Goal: Information Seeking & Learning: Find specific fact

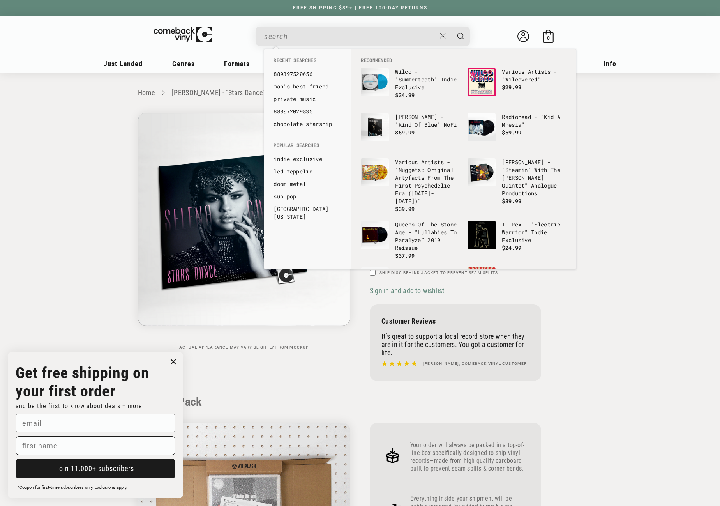
scroll to position [741, 0]
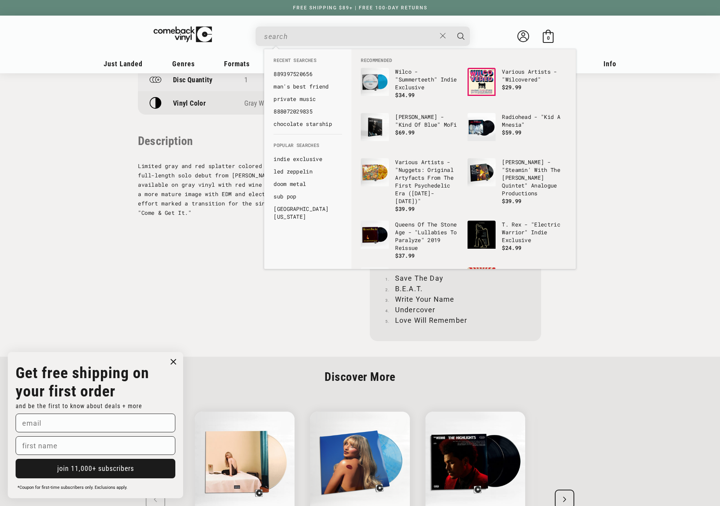
click at [301, 34] on input "When autocomplete results are available use up and down arrows to review and en…" at bounding box center [350, 36] width 172 height 16
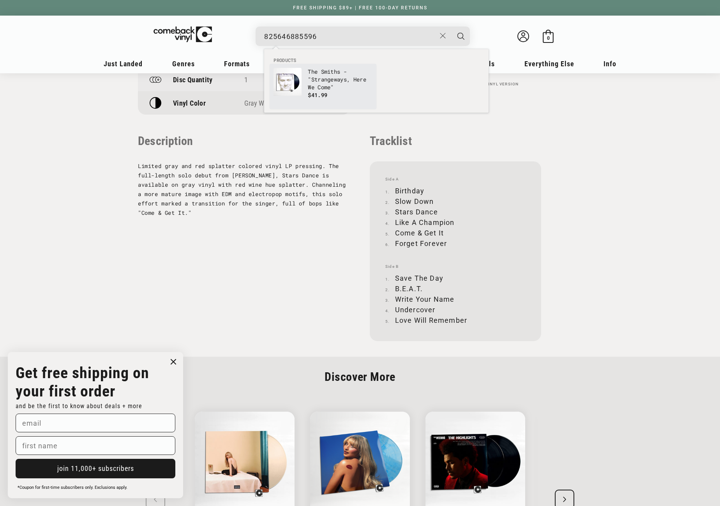
type input "825646885596"
click at [298, 81] on img "Products" at bounding box center [288, 82] width 28 height 28
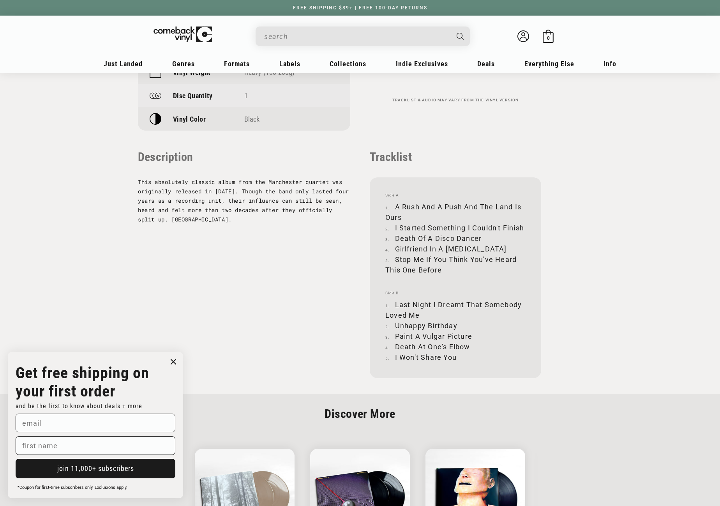
scroll to position [702, 0]
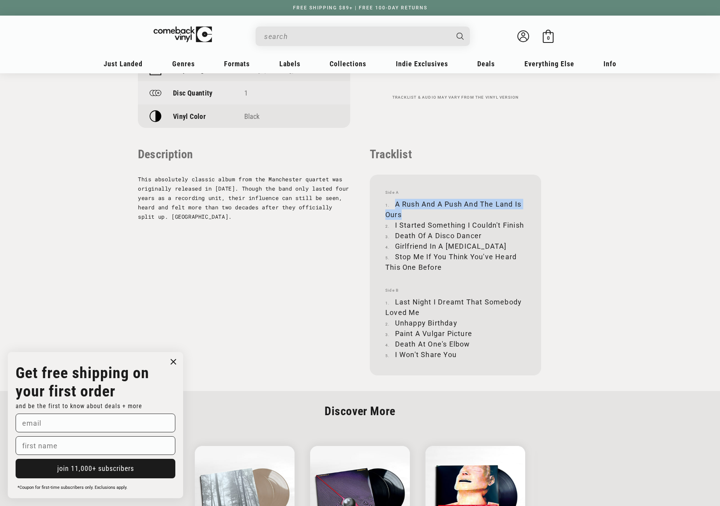
drag, startPoint x: 396, startPoint y: 203, endPoint x: 406, endPoint y: 210, distance: 12.9
click at [406, 210] on li "A Rush And A Push And The Land Is Ours" at bounding box center [456, 209] width 140 height 21
copy li "A Rush And A Push And The Land Is Ours"
drag, startPoint x: 395, startPoint y: 225, endPoint x: 524, endPoint y: 221, distance: 129.1
click at [524, 221] on li "I Started Something I Couldn't Finish" at bounding box center [456, 225] width 140 height 11
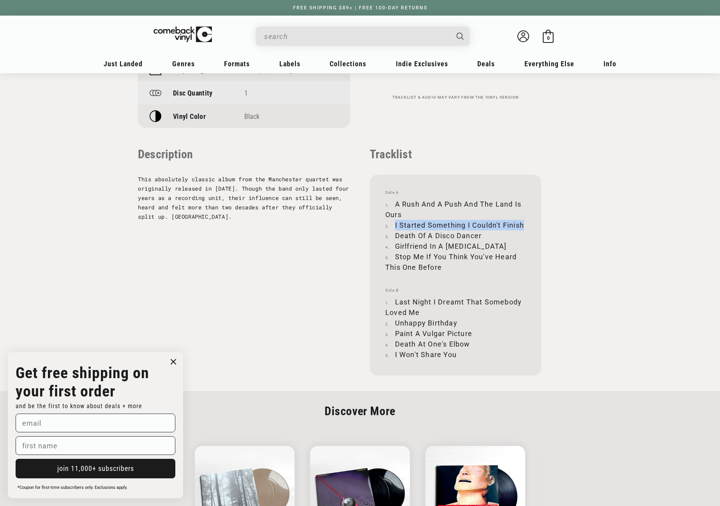
copy li "I Started Something I Couldn't Finish"
drag, startPoint x: 397, startPoint y: 235, endPoint x: 483, endPoint y: 237, distance: 85.8
click at [483, 237] on li "Death Of A Disco Dancer" at bounding box center [456, 235] width 140 height 11
copy li "Death Of A Disco Dancer"
drag, startPoint x: 396, startPoint y: 246, endPoint x: 467, endPoint y: 244, distance: 70.6
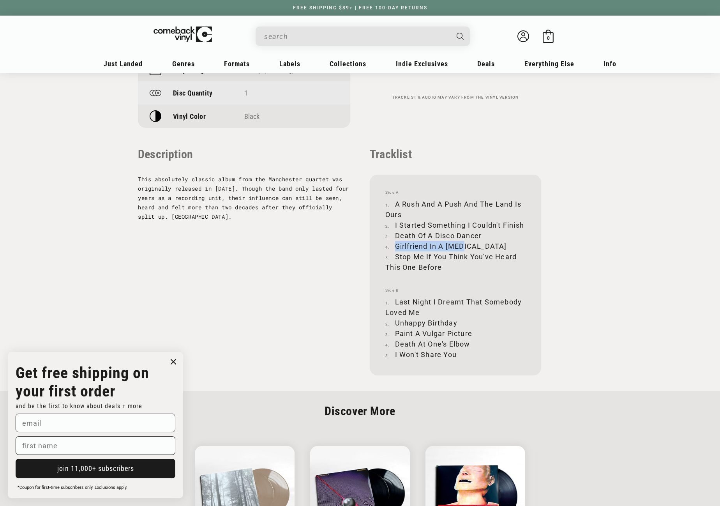
click at [467, 244] on li "Girlfriend In A Coma" at bounding box center [456, 246] width 140 height 11
copy li "Girlfriend In A Coma"
drag, startPoint x: 396, startPoint y: 255, endPoint x: 442, endPoint y: 269, distance: 48.0
click at [442, 269] on li "Stop Me If You Think You've Heard This One Before" at bounding box center [456, 261] width 140 height 21
copy li "Stop Me If You Think You've Heard This One Before"
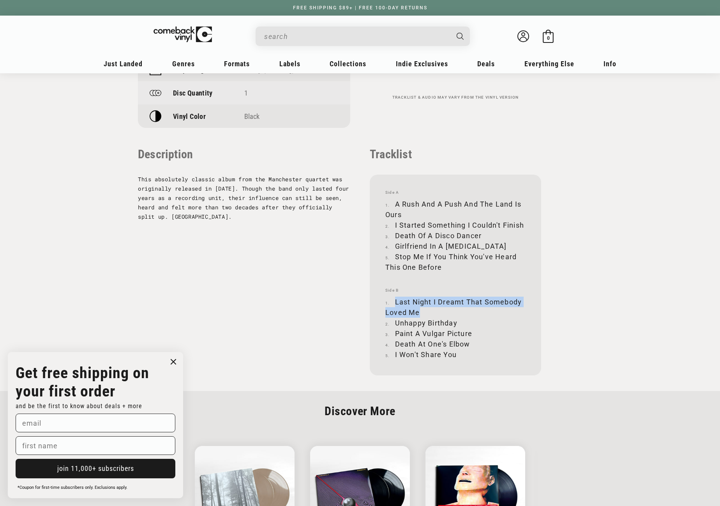
drag, startPoint x: 395, startPoint y: 301, endPoint x: 419, endPoint y: 311, distance: 25.9
click at [419, 311] on li "Last Night I Dreamt That Somebody Loved Me" at bounding box center [456, 307] width 140 height 21
copy li "Last Night I Dreamt That Somebody Loved Me"
drag, startPoint x: 396, startPoint y: 322, endPoint x: 457, endPoint y: 322, distance: 60.8
click at [457, 322] on li "Unhappy Birthday" at bounding box center [456, 323] width 140 height 11
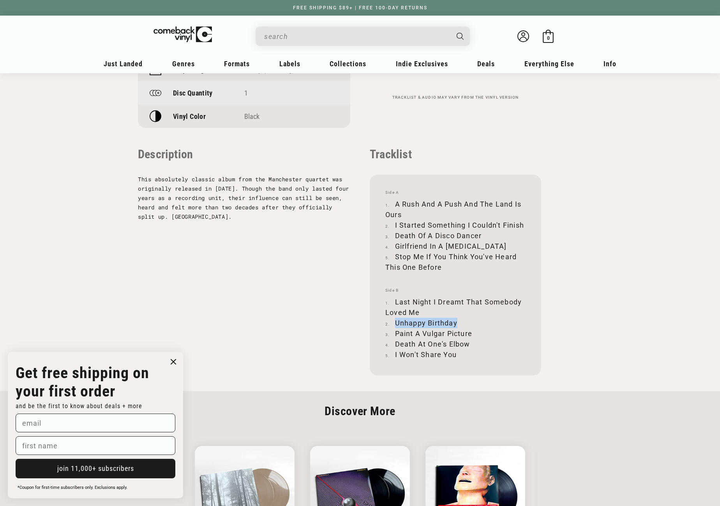
copy li "Unhappy Birthday"
drag, startPoint x: 396, startPoint y: 333, endPoint x: 473, endPoint y: 333, distance: 77.2
click at [473, 333] on li "Paint A Vulgar Picture" at bounding box center [456, 333] width 140 height 11
copy li "Paint A Vulgar Picture"
drag, startPoint x: 396, startPoint y: 345, endPoint x: 470, endPoint y: 343, distance: 73.3
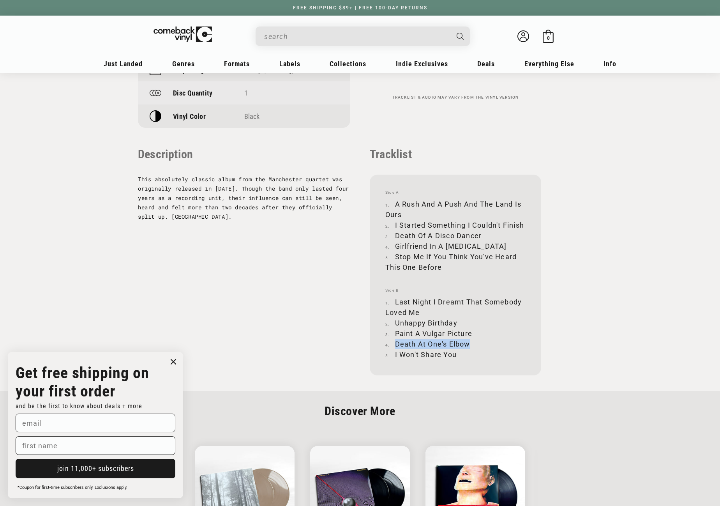
click at [470, 343] on li "Death At One's Elbow" at bounding box center [456, 344] width 140 height 11
copy li "Death At One's Elbow"
drag, startPoint x: 395, startPoint y: 354, endPoint x: 456, endPoint y: 353, distance: 60.8
click at [456, 353] on li "I Won't Share You" at bounding box center [456, 354] width 140 height 11
copy li "I Won't Share You"
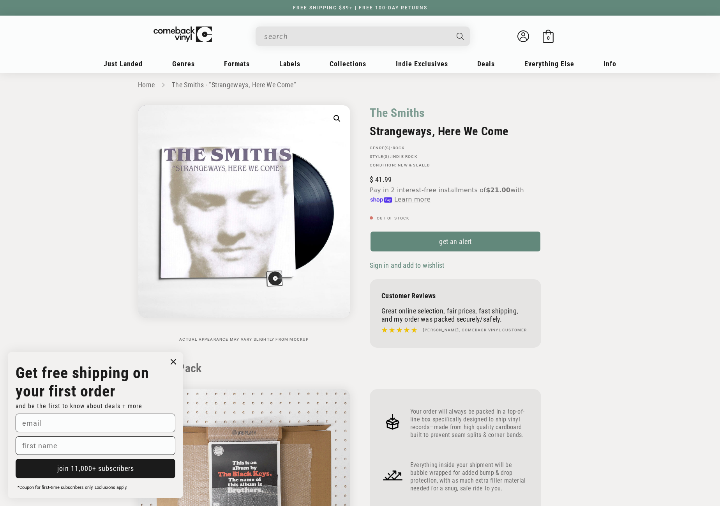
scroll to position [0, 0]
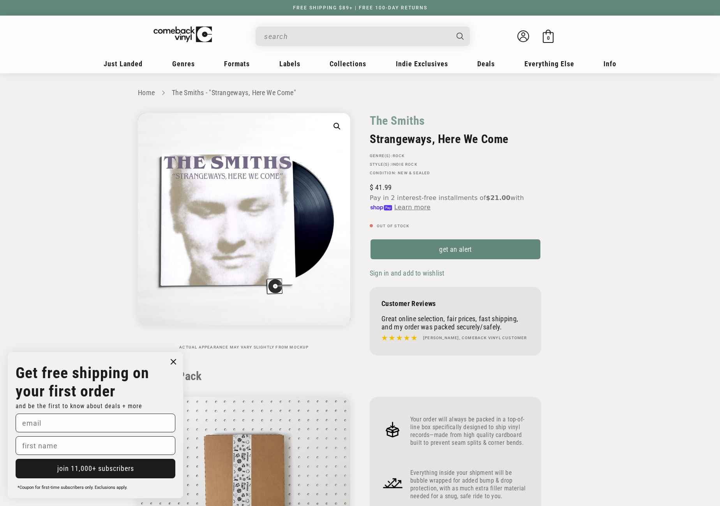
click at [298, 35] on input "When autocomplete results are available use up and down arrows to review and en…" at bounding box center [356, 36] width 185 height 16
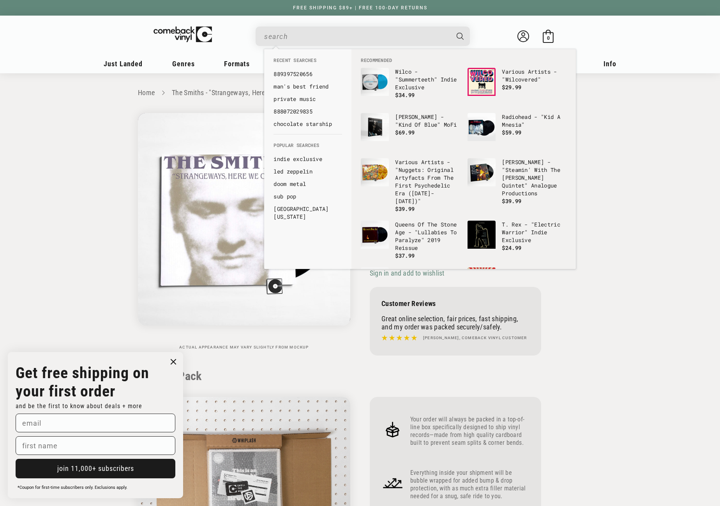
paste input "075678761713"
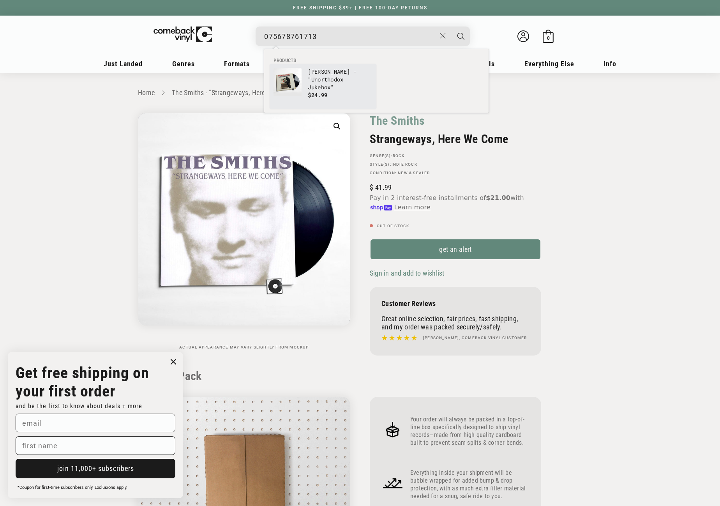
type input "075678761713"
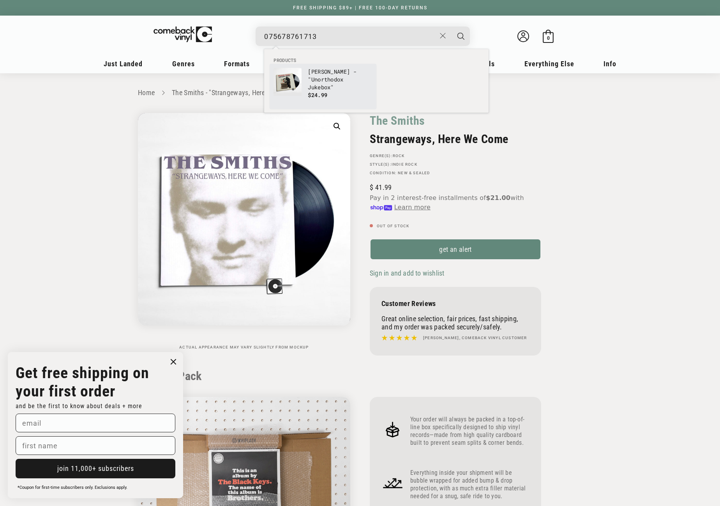
click at [288, 73] on img "Products" at bounding box center [288, 82] width 28 height 28
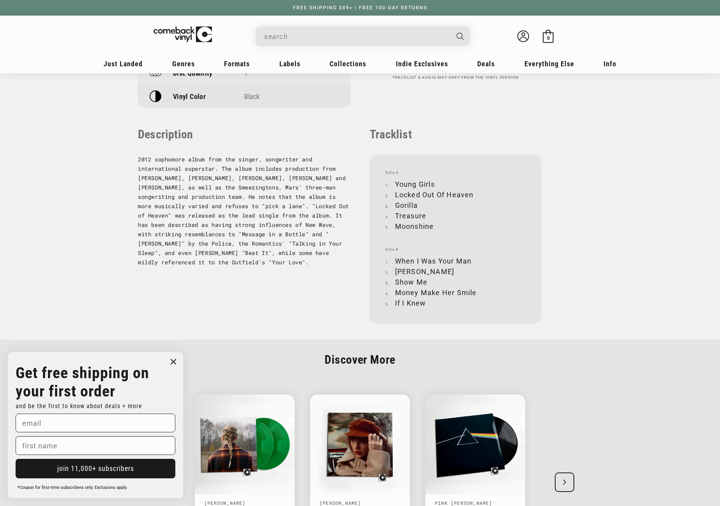
scroll to position [741, 0]
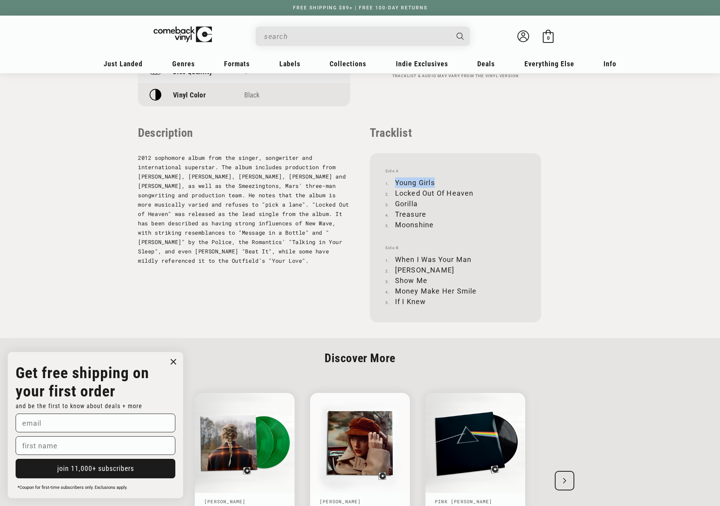
drag, startPoint x: 396, startPoint y: 180, endPoint x: 434, endPoint y: 177, distance: 38.3
click at [434, 177] on li "Young Girls" at bounding box center [456, 182] width 140 height 11
copy li "Young Girls"
drag, startPoint x: 395, startPoint y: 192, endPoint x: 473, endPoint y: 191, distance: 77.6
click at [473, 191] on li "Locked Out Of Heaven" at bounding box center [456, 193] width 140 height 11
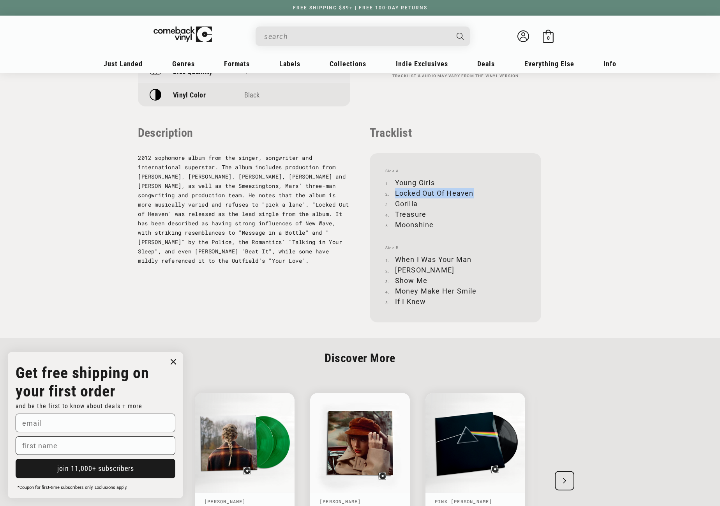
copy li "Locked Out Of Heaven"
drag, startPoint x: 396, startPoint y: 204, endPoint x: 419, endPoint y: 203, distance: 23.4
click at [419, 203] on li "Gorilla" at bounding box center [456, 203] width 140 height 11
copy li "Gorilla"
drag, startPoint x: 395, startPoint y: 213, endPoint x: 426, endPoint y: 214, distance: 30.4
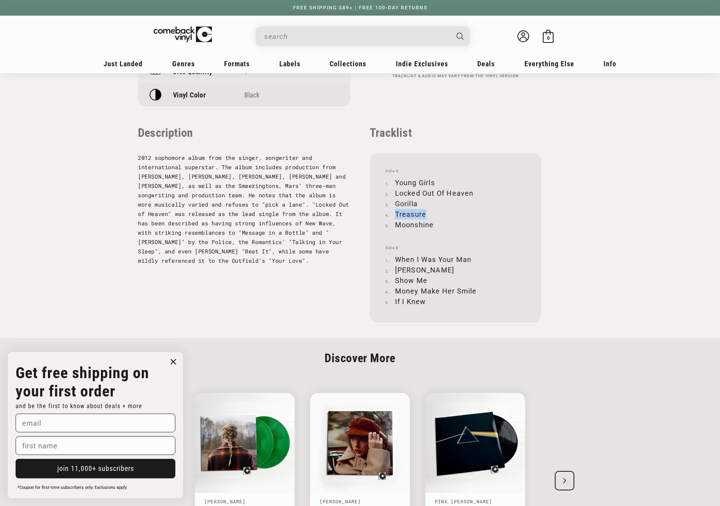
click at [426, 214] on li "Treasure" at bounding box center [456, 214] width 140 height 11
copy li "Treasure"
drag, startPoint x: 396, startPoint y: 225, endPoint x: 432, endPoint y: 223, distance: 35.9
click at [432, 223] on li "Moonshine" at bounding box center [456, 224] width 140 height 11
copy li "Moonshine"
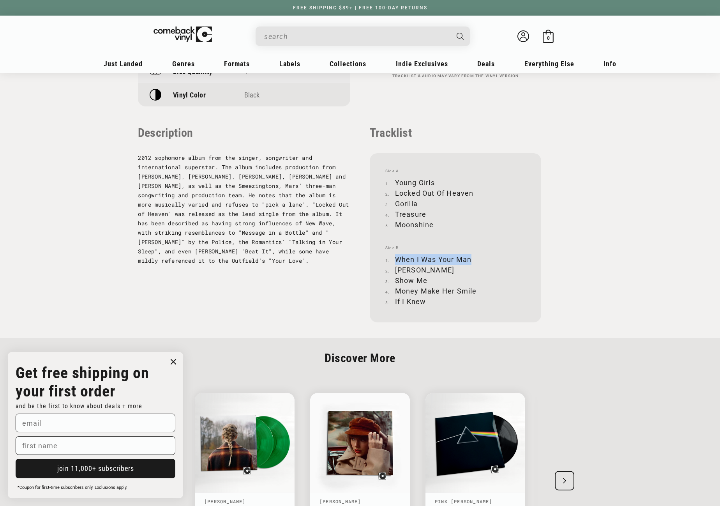
drag, startPoint x: 397, startPoint y: 259, endPoint x: 471, endPoint y: 256, distance: 74.1
click at [471, 256] on li "When I Was Your Man" at bounding box center [456, 259] width 140 height 11
copy li "When I Was Your Man"
drag, startPoint x: 397, startPoint y: 269, endPoint x: 420, endPoint y: 269, distance: 23.4
click at [420, 269] on li "[PERSON_NAME]" at bounding box center [456, 270] width 140 height 11
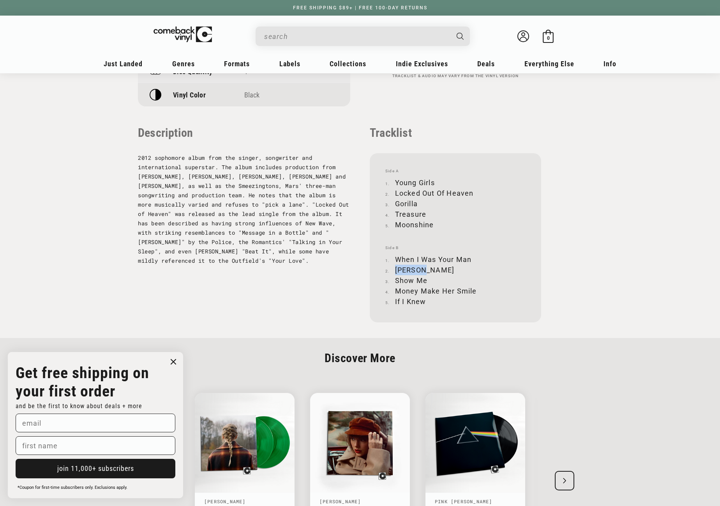
copy li "[PERSON_NAME]"
drag, startPoint x: 396, startPoint y: 280, endPoint x: 425, endPoint y: 277, distance: 29.4
click at [425, 277] on li "Show Me" at bounding box center [456, 280] width 140 height 11
copy li "Show Me"
drag, startPoint x: 397, startPoint y: 290, endPoint x: 475, endPoint y: 287, distance: 77.6
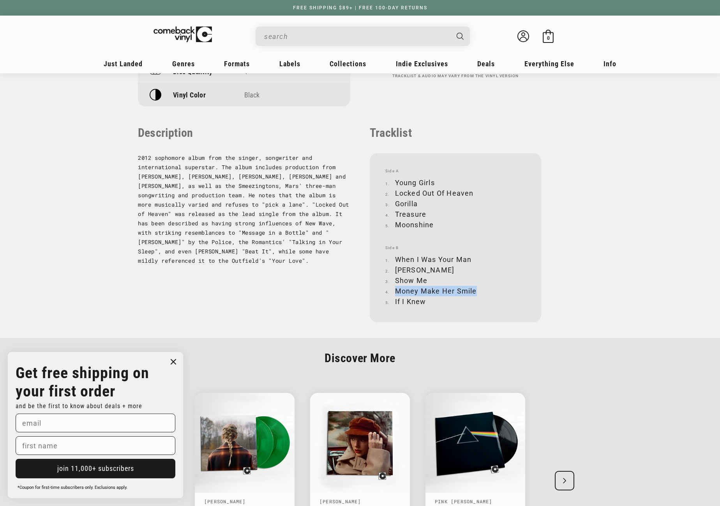
click at [475, 287] on li "Money Make Her Smile" at bounding box center [456, 291] width 140 height 11
copy li "Money Make Her Smile"
drag, startPoint x: 396, startPoint y: 301, endPoint x: 424, endPoint y: 301, distance: 28.1
click at [424, 301] on li "If I Knew" at bounding box center [456, 301] width 140 height 11
copy li "If I Knew"
